Goal: Transaction & Acquisition: Obtain resource

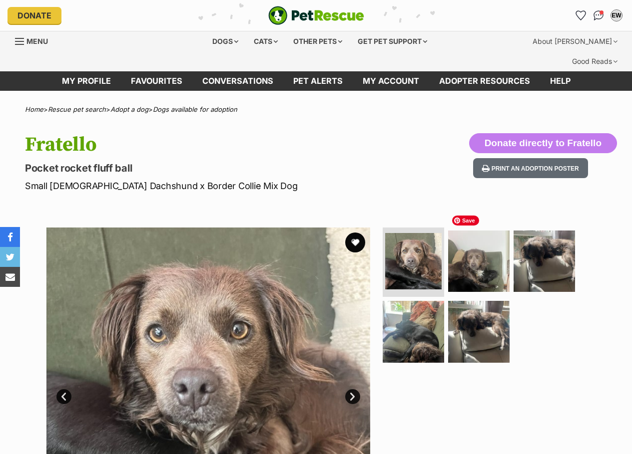
click at [482, 234] on img at bounding box center [478, 261] width 61 height 61
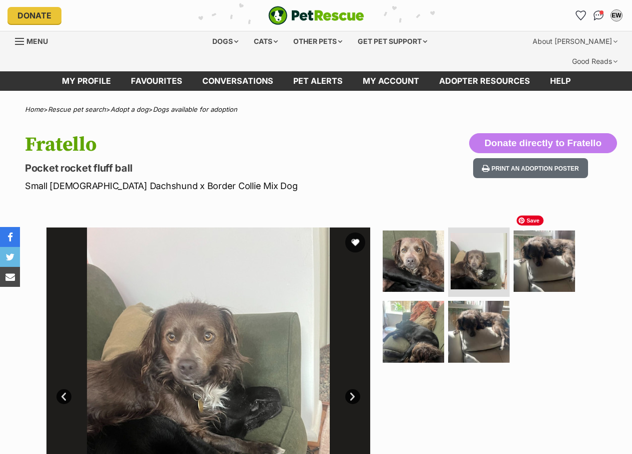
click at [542, 251] on img at bounding box center [543, 261] width 61 height 61
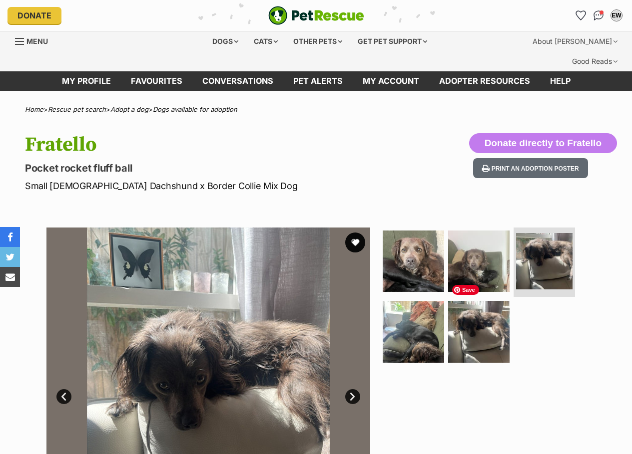
click at [504, 308] on img at bounding box center [478, 331] width 61 height 61
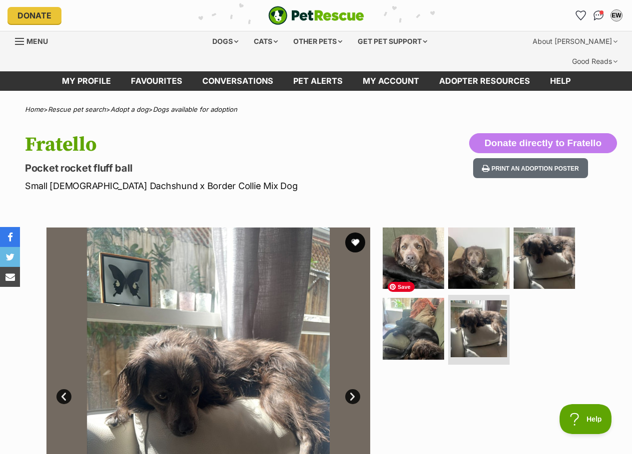
click at [425, 308] on img at bounding box center [412, 328] width 61 height 61
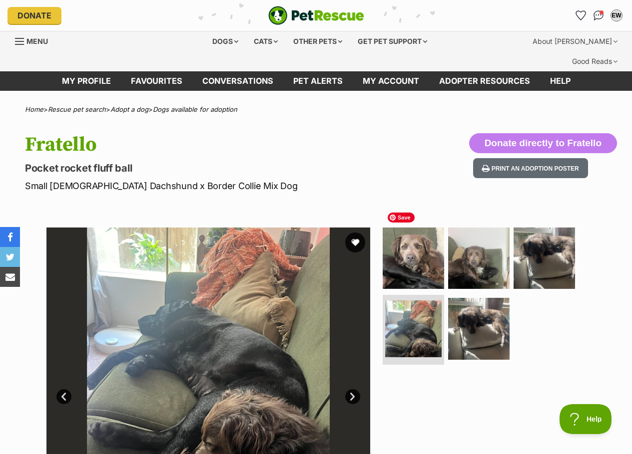
click at [431, 253] on img at bounding box center [412, 258] width 61 height 61
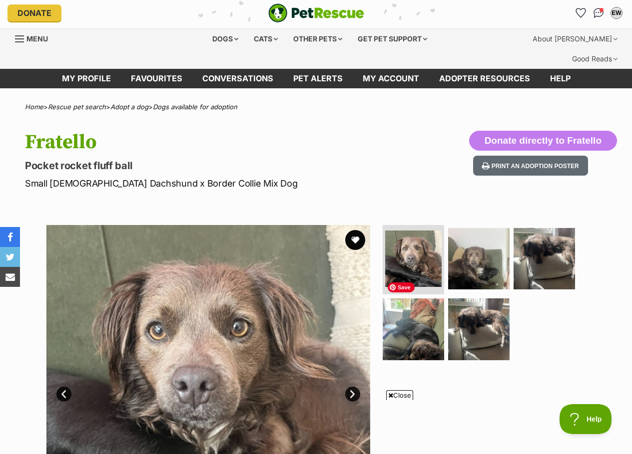
scroll to position [100, 0]
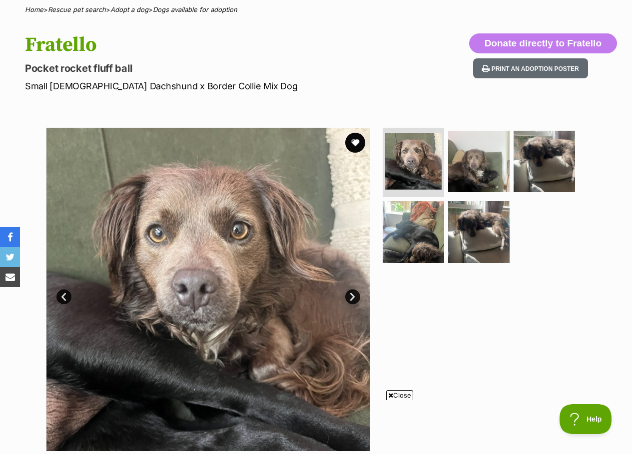
click at [350, 133] on button "favourite" at bounding box center [355, 143] width 20 height 20
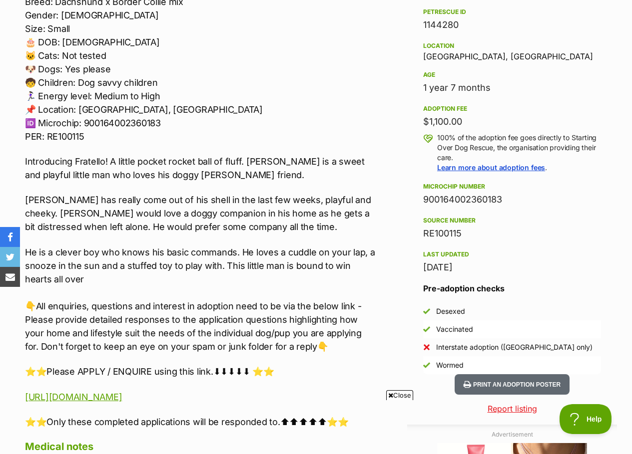
scroll to position [549, 0]
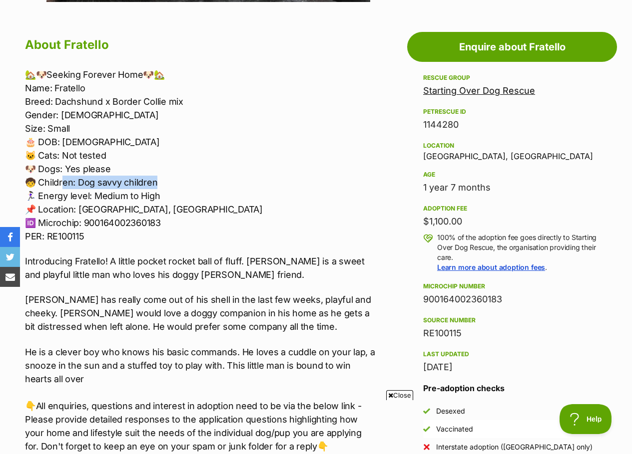
drag, startPoint x: 64, startPoint y: 163, endPoint x: 179, endPoint y: 169, distance: 114.5
click at [174, 169] on p "🏡🐶Seeking Forever Home🐶🏡 Name: [PERSON_NAME]: Dachshund x Border Collie mix Gen…" at bounding box center [200, 155] width 351 height 175
click at [253, 177] on p "🏡🐶Seeking Forever Home🐶🏡 Name: [PERSON_NAME]: Dachshund x Border Collie mix Gen…" at bounding box center [200, 155] width 351 height 175
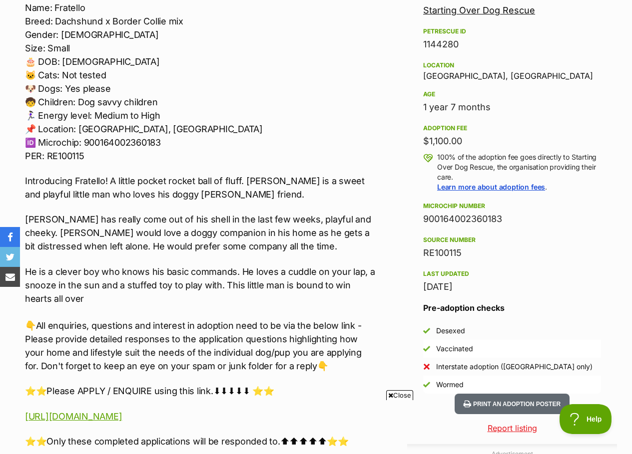
scroll to position [649, 0]
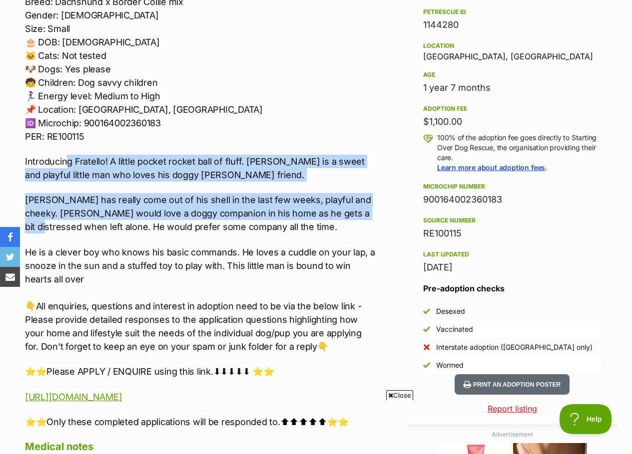
drag, startPoint x: 99, startPoint y: 144, endPoint x: 355, endPoint y: 198, distance: 261.2
click at [355, 198] on div "🏡🐶Seeking Forever Home🐶🏡 Name: [PERSON_NAME]: Dachshund x Border Collie mix Gen…" at bounding box center [200, 198] width 351 height 461
click at [332, 199] on p "[PERSON_NAME] has really come out of his shell in the last few weeks, playful a…" at bounding box center [200, 213] width 351 height 40
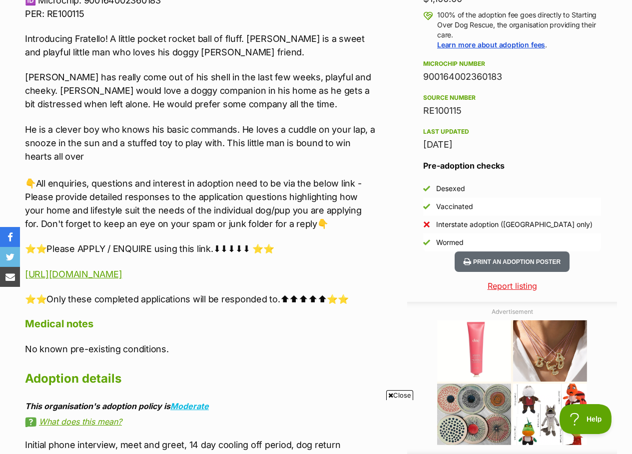
scroll to position [799, 0]
